Goal: Complete application form

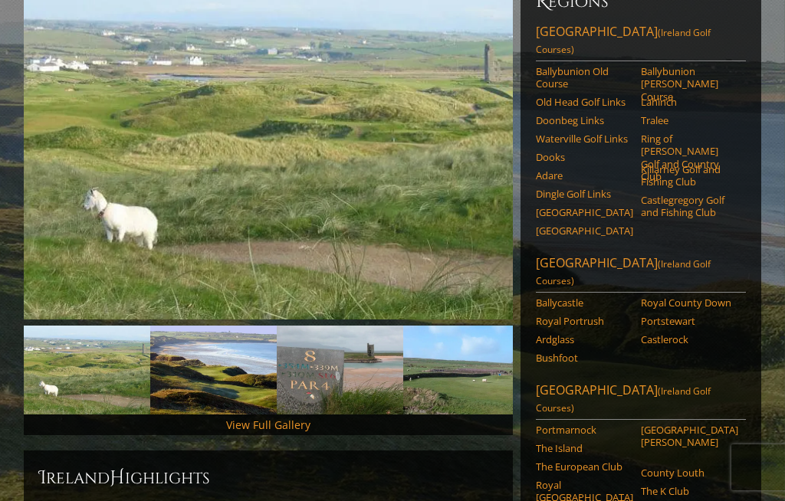
scroll to position [221, 0]
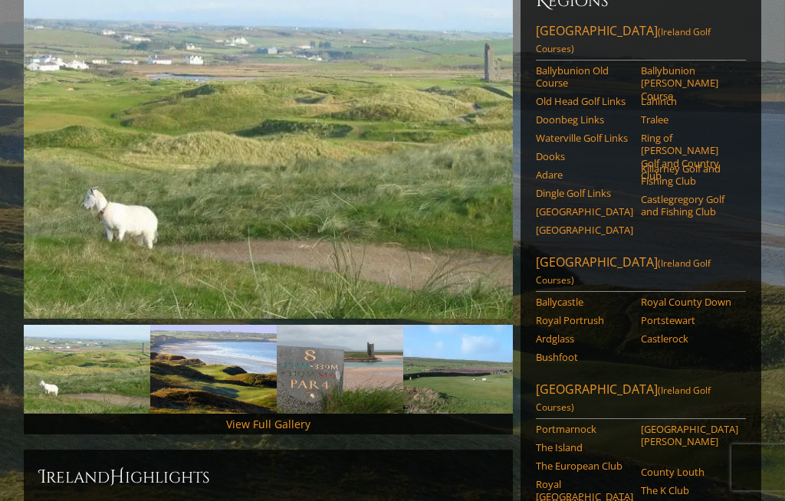
click at [687, 333] on link "Castlerock" at bounding box center [688, 339] width 95 height 12
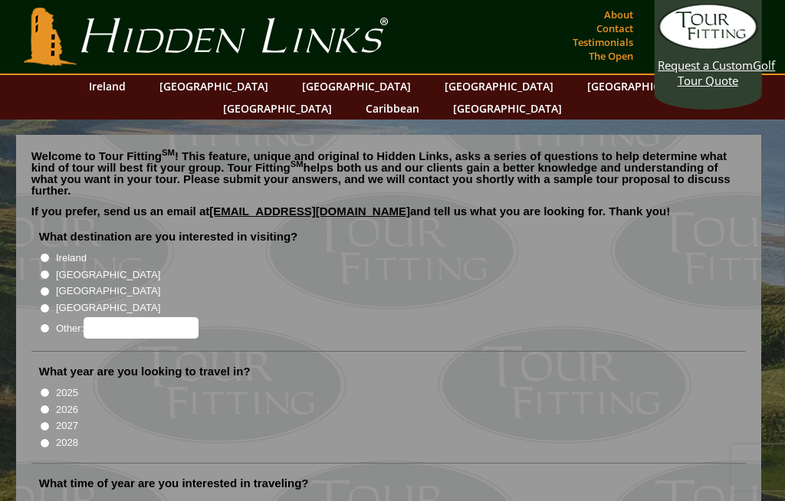
click at [50, 253] on input "Ireland" at bounding box center [45, 258] width 10 height 10
radio input "true"
click at [59, 418] on label "2027" at bounding box center [67, 425] width 22 height 15
click at [50, 421] on input "2027" at bounding box center [45, 426] width 10 height 10
radio input "true"
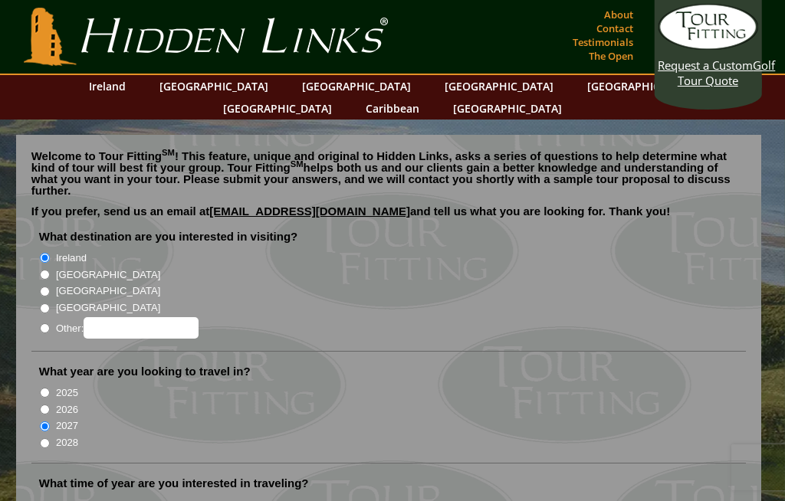
click at [59, 402] on label "2026" at bounding box center [67, 409] width 22 height 15
click at [50, 405] on input "2026" at bounding box center [45, 410] width 10 height 10
radio input "true"
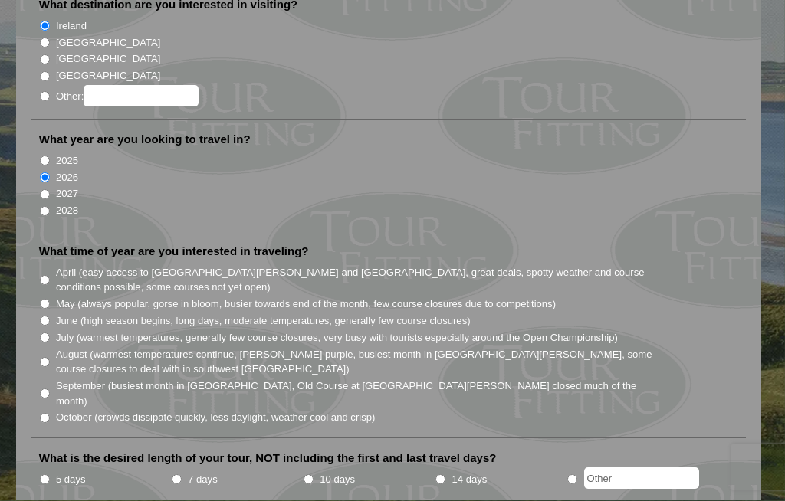
scroll to position [232, 0]
click at [39, 329] on li "July (warmest temperatures, generally few course closures, very busy with touri…" at bounding box center [395, 337] width 712 height 17
click at [50, 316] on input "June (high season begins, long days, moderate temperatures, generally few cours…" at bounding box center [45, 321] width 10 height 10
radio input "true"
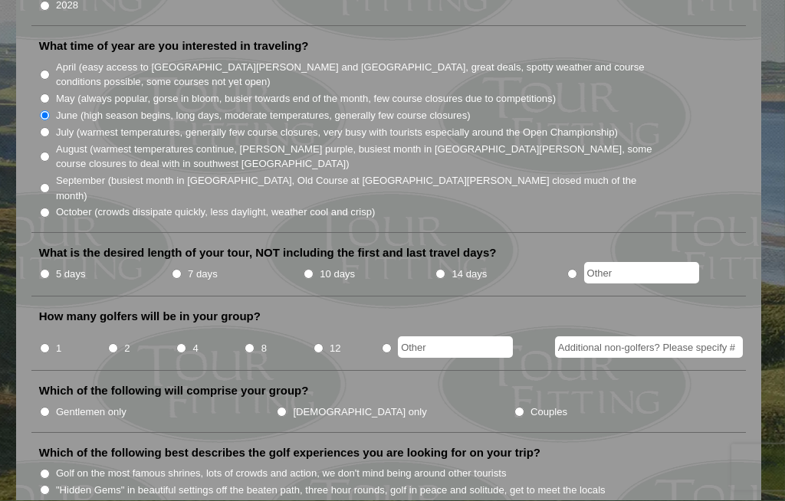
scroll to position [438, 0]
click at [49, 269] on input "5 days" at bounding box center [45, 274] width 10 height 10
radio input "true"
click at [50, 269] on input "5 days" at bounding box center [45, 274] width 10 height 10
click at [114, 343] on input "2" at bounding box center [113, 348] width 10 height 10
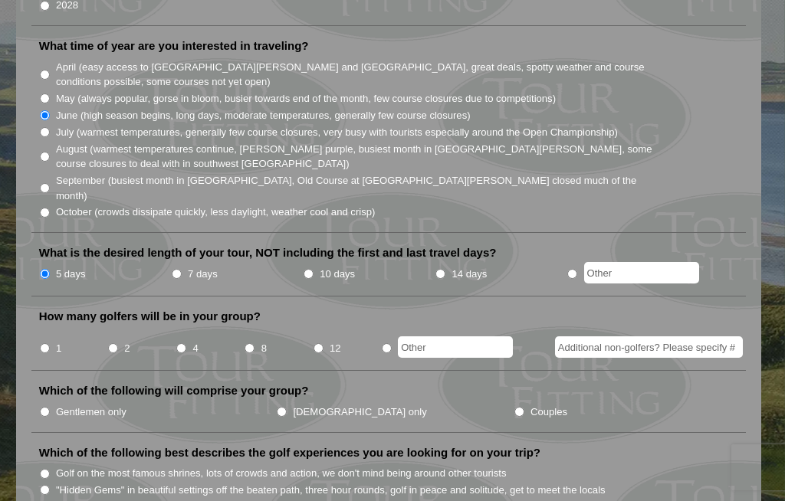
radio input "true"
click at [49, 407] on input "Gentlemen only" at bounding box center [45, 412] width 10 height 10
radio input "true"
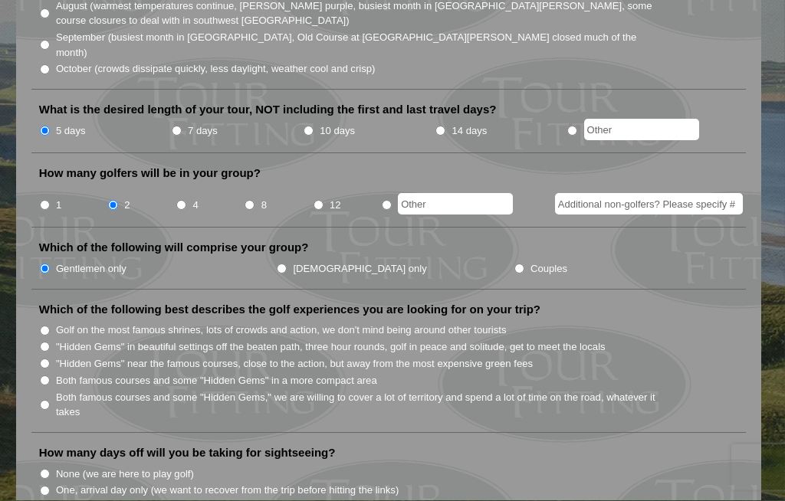
scroll to position [581, 0]
click at [49, 376] on input "Both famous courses and some "Hidden Gems" in a more compact area" at bounding box center [45, 381] width 10 height 10
radio input "true"
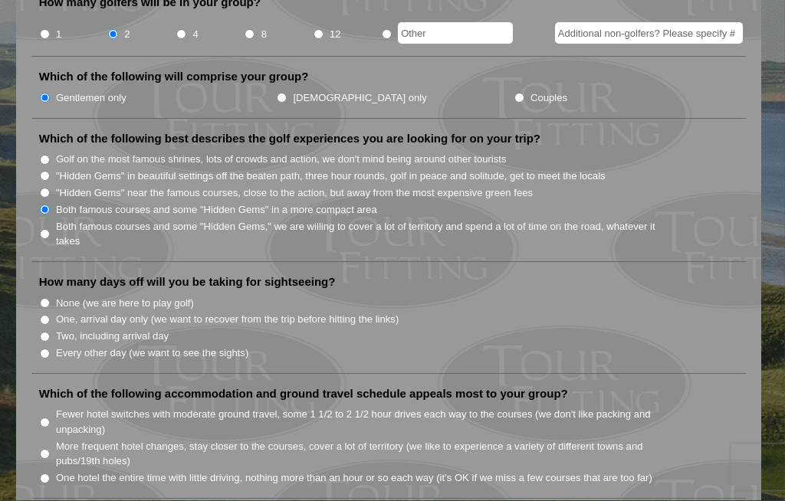
scroll to position [756, 0]
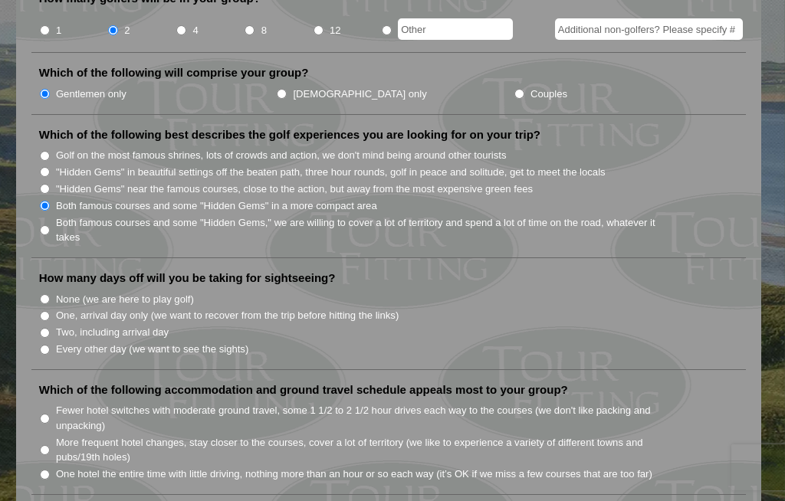
click at [61, 325] on label "Two, including arrival day" at bounding box center [112, 332] width 113 height 15
click at [50, 328] on input "Two, including arrival day" at bounding box center [45, 333] width 10 height 10
radio input "true"
click at [58, 308] on label "One, arrival day only (we want to recover from the trip before hitting the link…" at bounding box center [227, 315] width 343 height 15
click at [50, 311] on input "One, arrival day only (we want to recover from the trip before hitting the link…" at bounding box center [45, 316] width 10 height 10
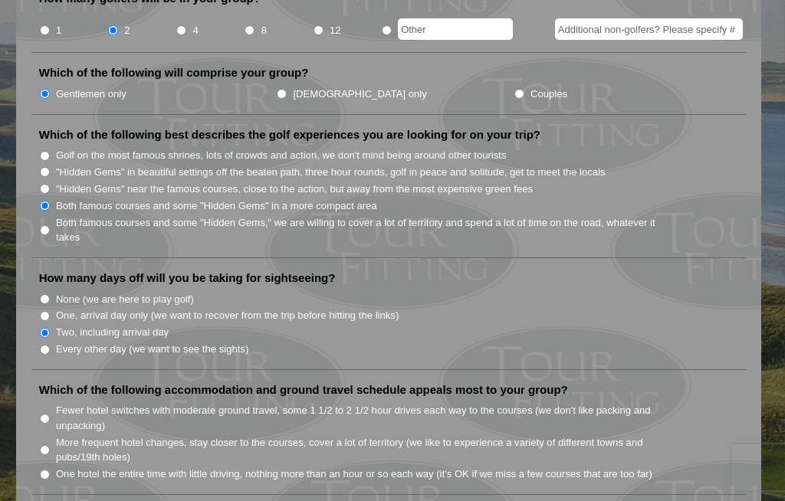
radio input "true"
click at [48, 470] on input "One hotel the entire time with little driving, nothing more than an hour or so …" at bounding box center [45, 475] width 10 height 10
radio input "true"
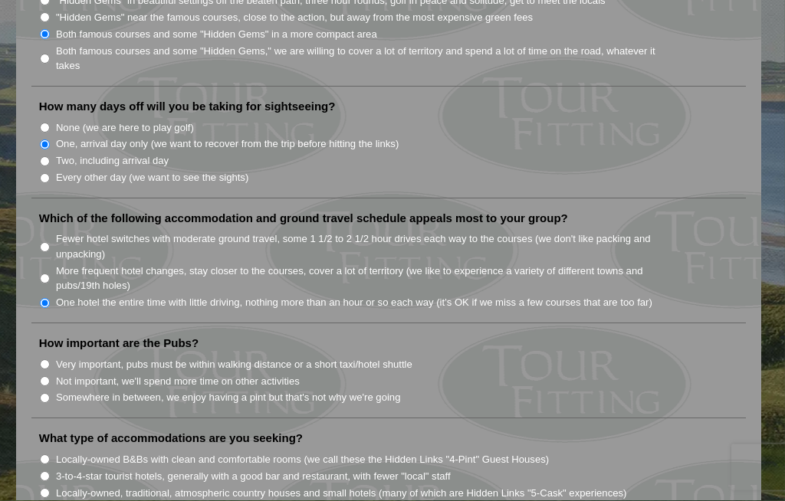
scroll to position [930, 0]
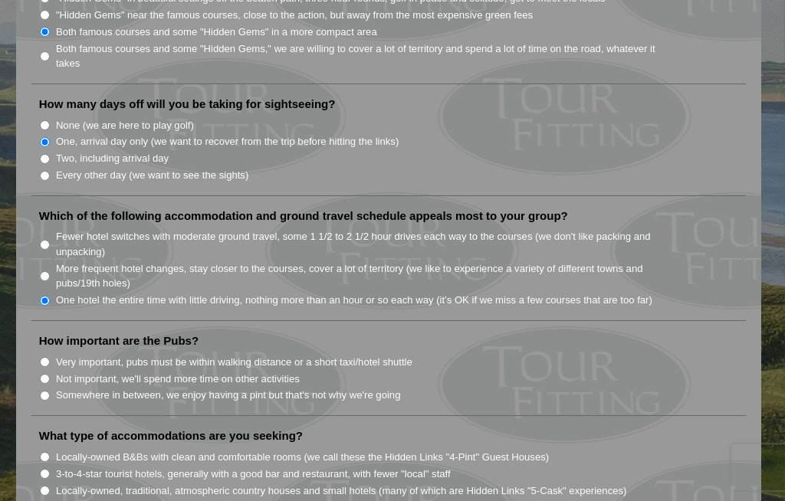
click at [51, 353] on li "How important are the Pubs? Very important, pubs must be within walking distanc…" at bounding box center [388, 374] width 715 height 83
click at [45, 348] on li "How important are the Pubs? Very important, pubs must be within walking distanc…" at bounding box center [388, 374] width 715 height 83
click at [47, 391] on input "Somewhere in between, we enjoy having a pint but that's not why we're going" at bounding box center [45, 396] width 10 height 10
radio input "true"
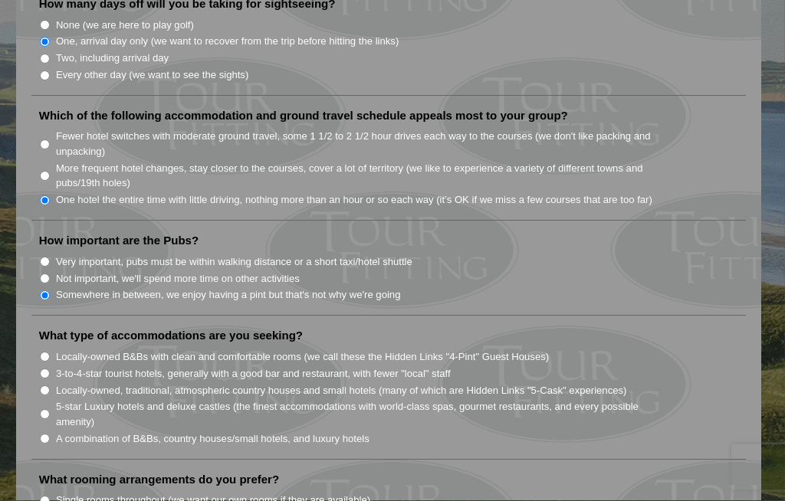
scroll to position [1031, 0]
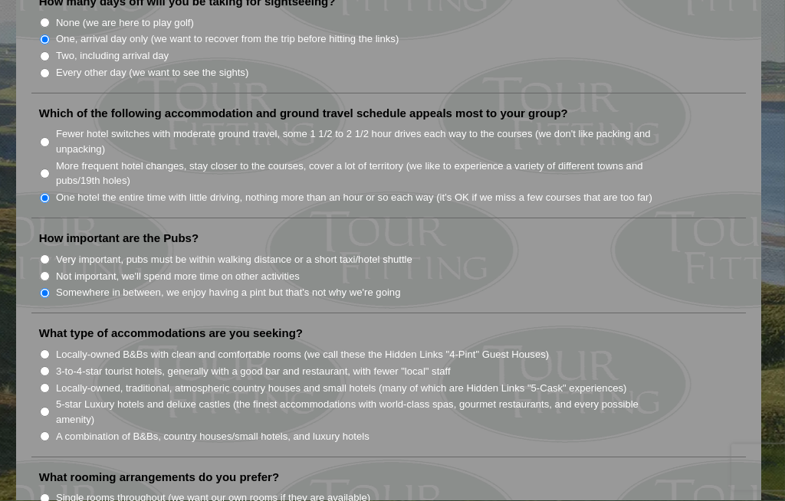
click at [53, 396] on li "5-star Luxury hotels and deluxe castles (the finest accommodations with world-c…" at bounding box center [395, 411] width 712 height 31
click at [57, 398] on label "5-star Luxury hotels and deluxe castles (the finest accommodations with world-c…" at bounding box center [358, 413] width 605 height 30
click at [50, 408] on input "5-star Luxury hotels and deluxe castles (the finest accommodations with world-c…" at bounding box center [45, 413] width 10 height 10
radio input "true"
click at [64, 382] on label "Locally-owned, traditional, atmospheric country houses and small hotels (many o…" at bounding box center [341, 389] width 571 height 15
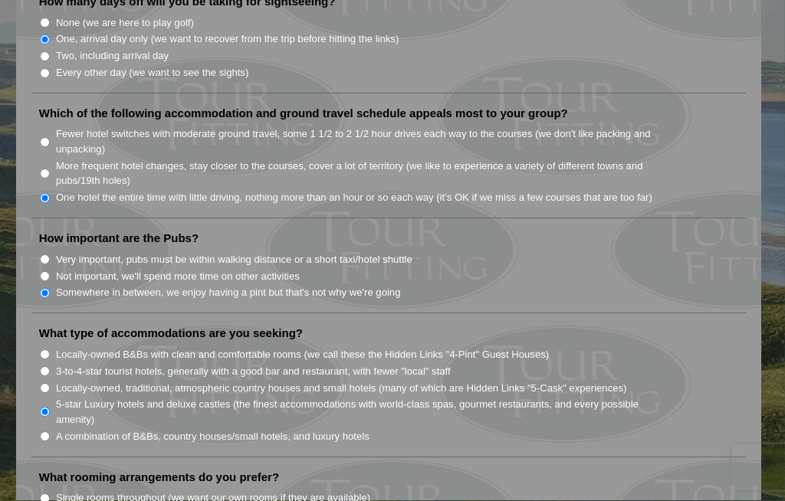
click at [50, 384] on input "Locally-owned, traditional, atmospheric country houses and small hotels (many o…" at bounding box center [45, 389] width 10 height 10
radio input "true"
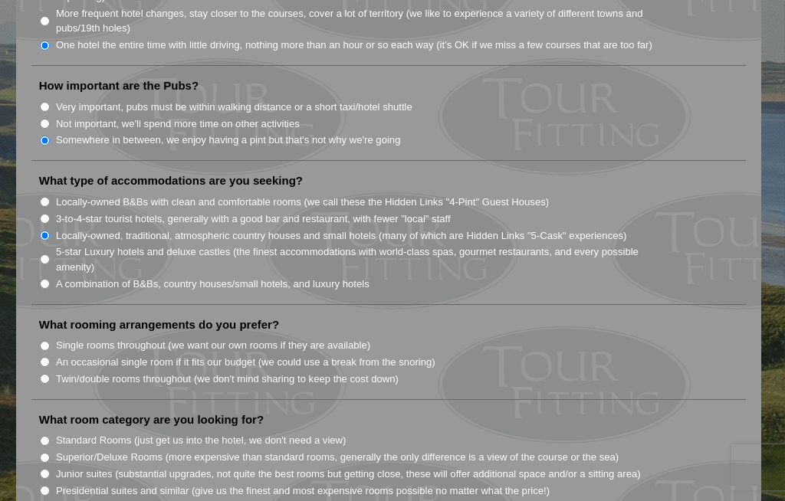
scroll to position [1183, 0]
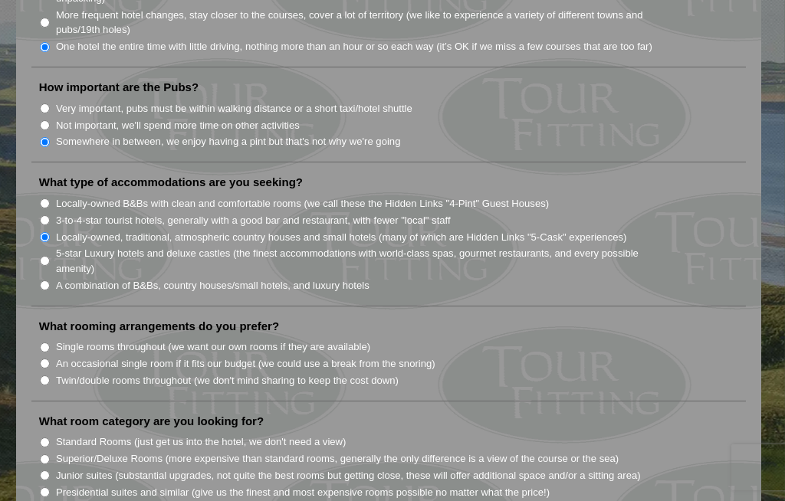
click at [45, 376] on input "Twin/double rooms throughout (we don't mind sharing to keep the cost down)" at bounding box center [45, 381] width 10 height 10
radio input "true"
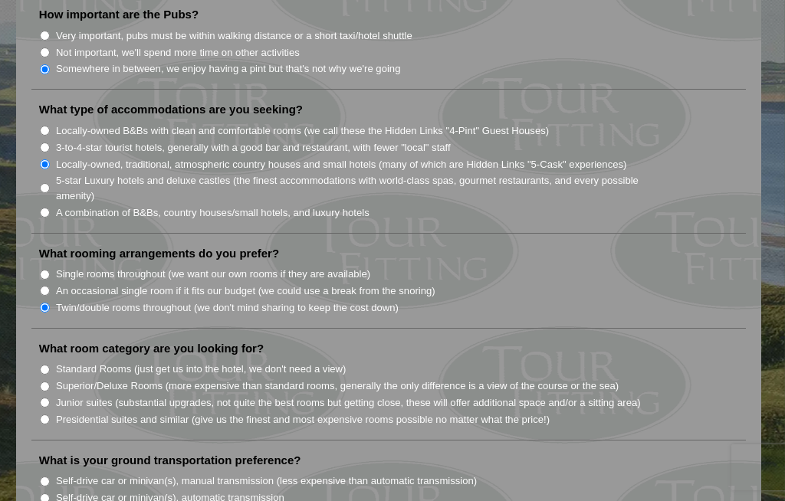
scroll to position [1256, 0]
click at [50, 365] on input "Standard Rooms (just get us into the hotel, we don't need a view)" at bounding box center [45, 370] width 10 height 10
radio input "true"
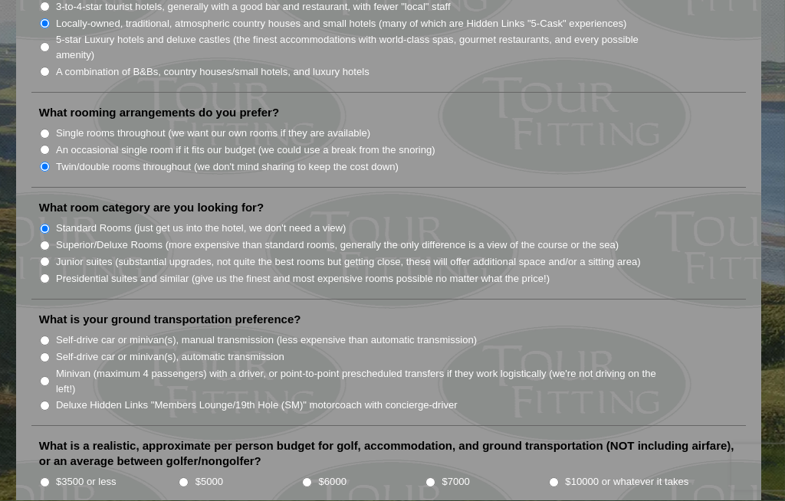
scroll to position [1398, 0]
click at [48, 400] on input "Deluxe Hidden Links "Members Lounge/19th Hole (SM)" motorcoach with concierge-d…" at bounding box center [45, 405] width 10 height 10
radio input "true"
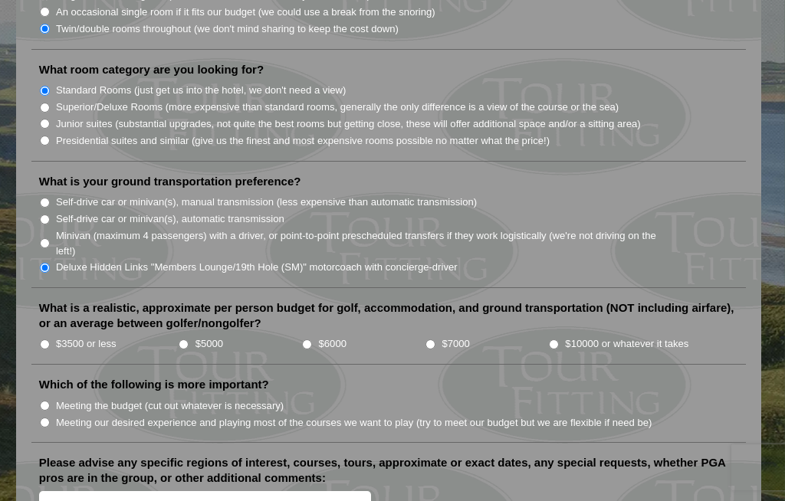
scroll to position [1539, 0]
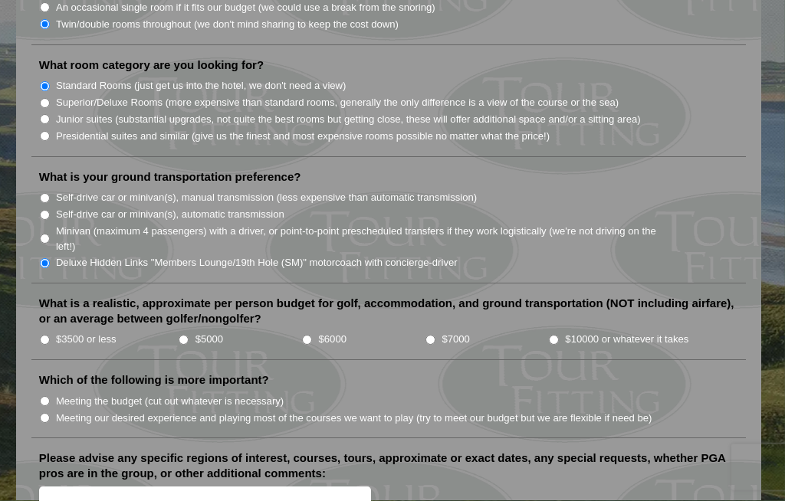
click at [43, 336] on input "$3500 or less" at bounding box center [45, 341] width 10 height 10
radio input "true"
click at [49, 413] on input "Meeting our desired experience and playing most of the courses we want to play …" at bounding box center [45, 418] width 10 height 10
radio input "true"
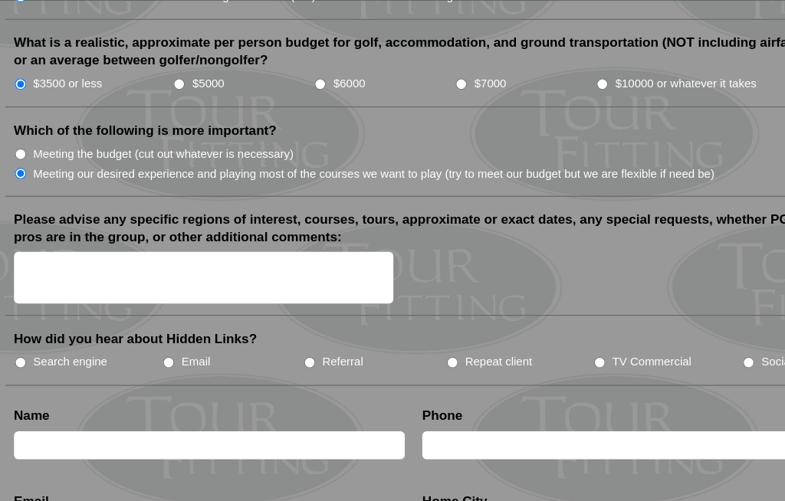
scroll to position [1805, 0]
click at [40, 313] on input "Search engine" at bounding box center [45, 318] width 10 height 10
radio input "true"
click at [39, 378] on input "text" at bounding box center [210, 390] width 342 height 25
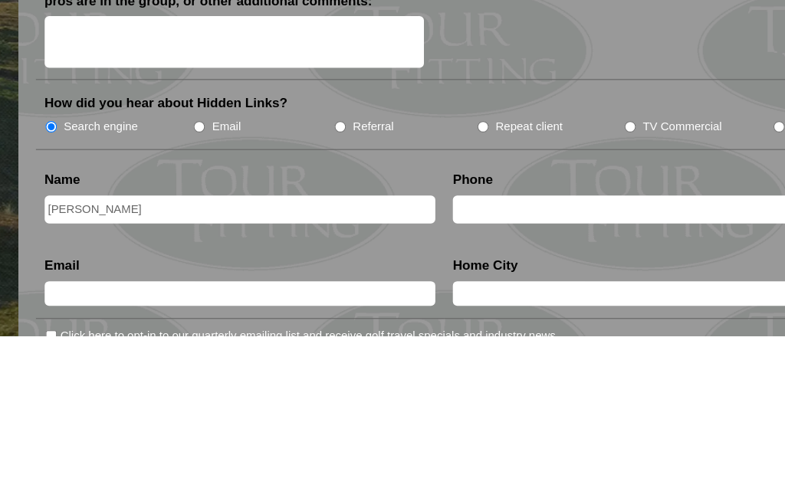
click at [420, 378] on input "text" at bounding box center [567, 390] width 342 height 25
click at [92, 378] on input "Alan" at bounding box center [210, 390] width 342 height 25
click at [98, 356] on li "Name Alan" at bounding box center [209, 383] width 357 height 54
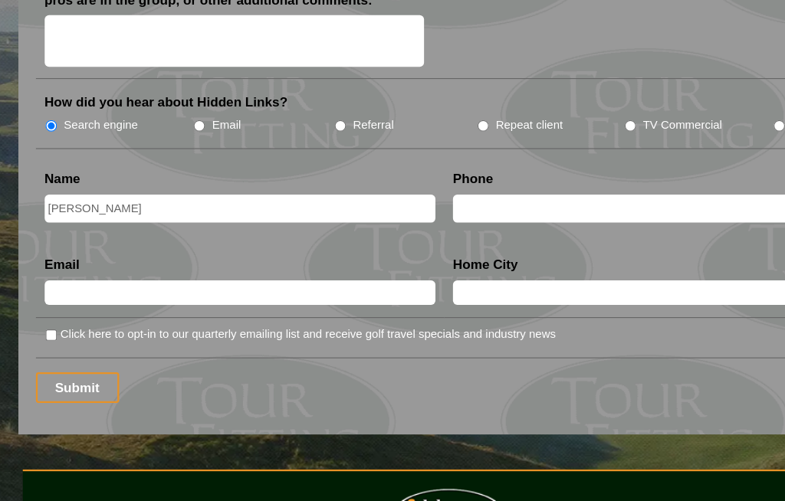
scroll to position [1996, 0]
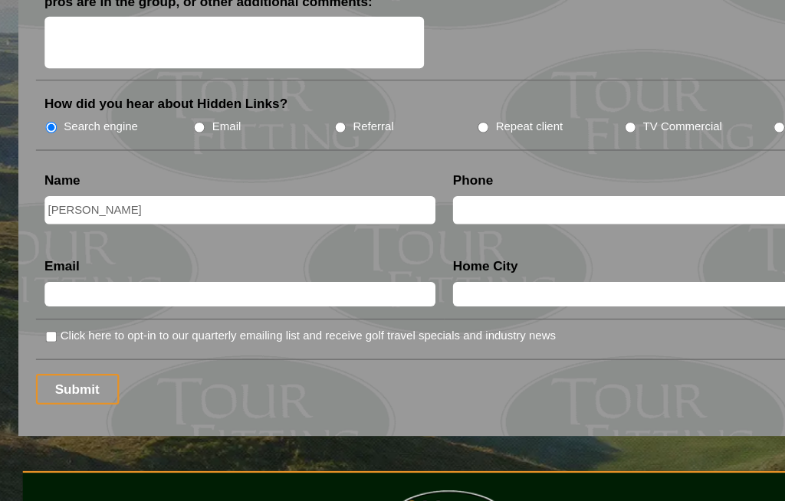
click at [97, 187] on input "Alan" at bounding box center [210, 199] width 342 height 25
type input "Alan Bucher"
click at [57, 262] on input "text" at bounding box center [210, 272] width 342 height 21
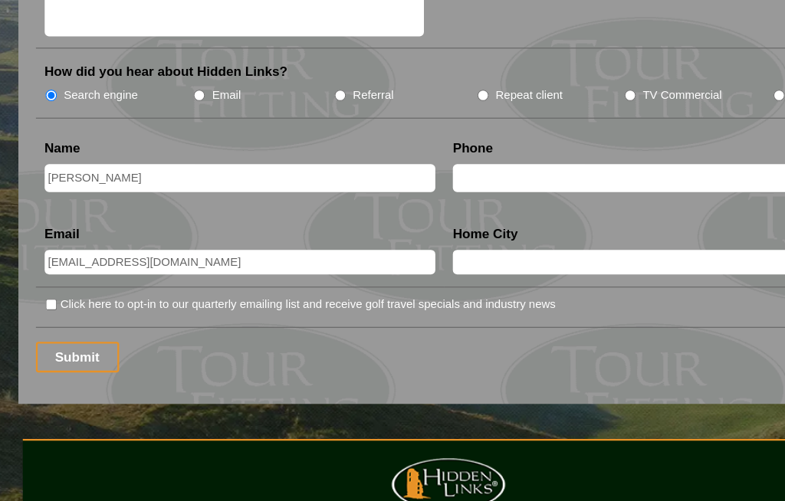
type input "zabaone@icloud.com"
click at [422, 187] on input "text" at bounding box center [567, 199] width 342 height 25
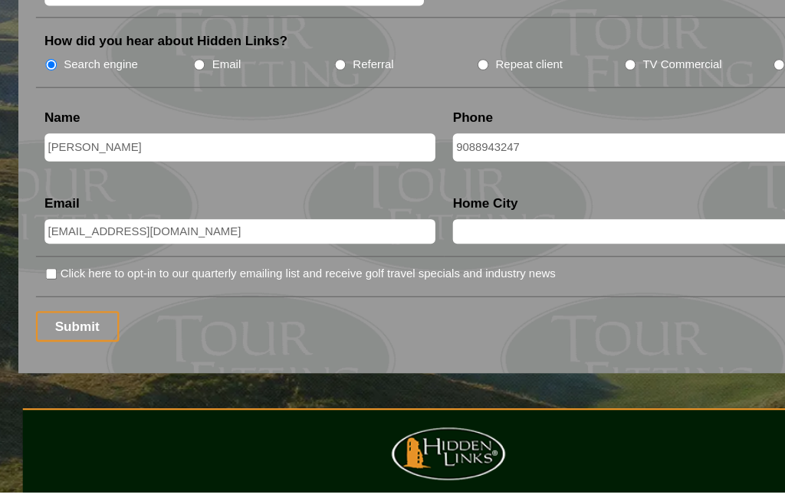
type input "9088943247"
click at [420, 262] on input "text" at bounding box center [567, 272] width 342 height 21
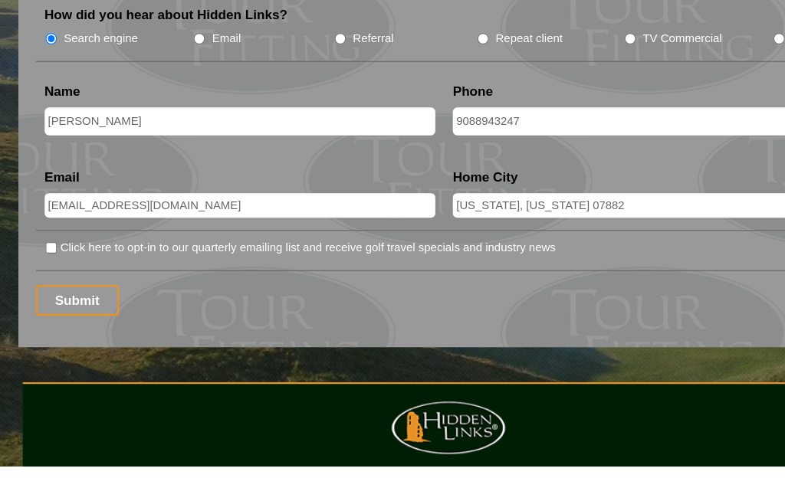
scroll to position [2073, 0]
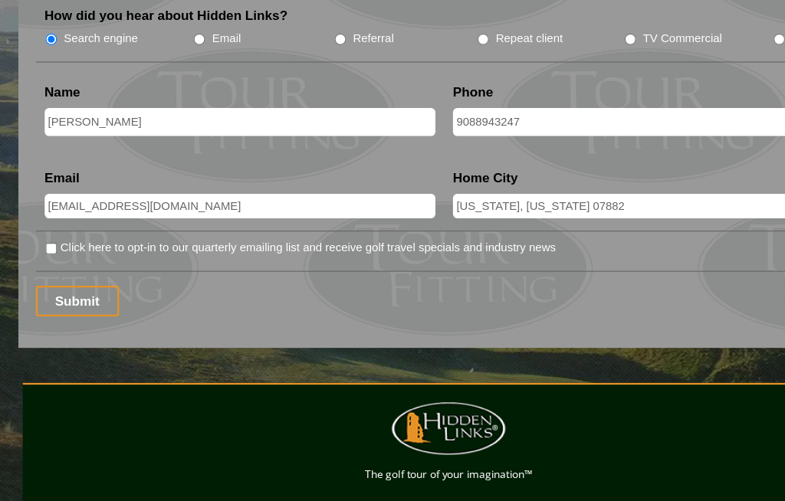
type input "Washington, New Jersey 07882"
click at [50, 228] on input "Click here to opt-in to our quarterly emailing list and receive golf travel spe…" at bounding box center [45, 233] width 10 height 10
checkbox input "true"
click at [89, 266] on input "Submit" at bounding box center [67, 279] width 73 height 27
